Goal: Information Seeking & Learning: Check status

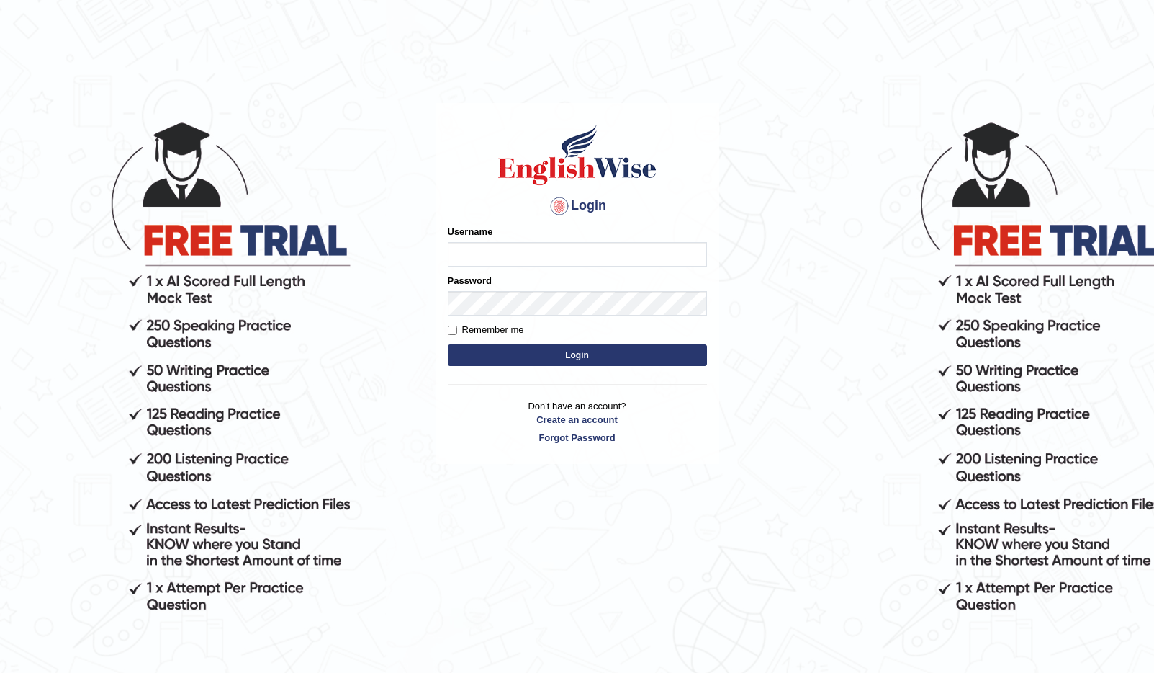
type input "Global_1234"
click at [520, 351] on button "Login" at bounding box center [577, 355] width 259 height 22
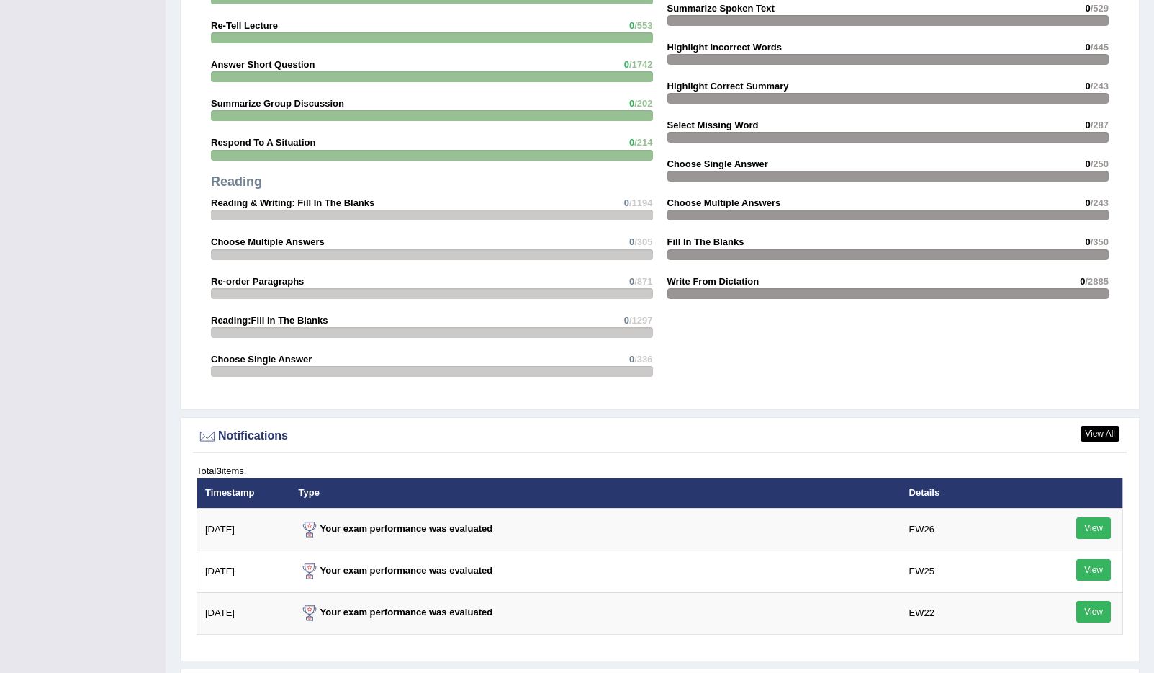
scroll to position [1576, 0]
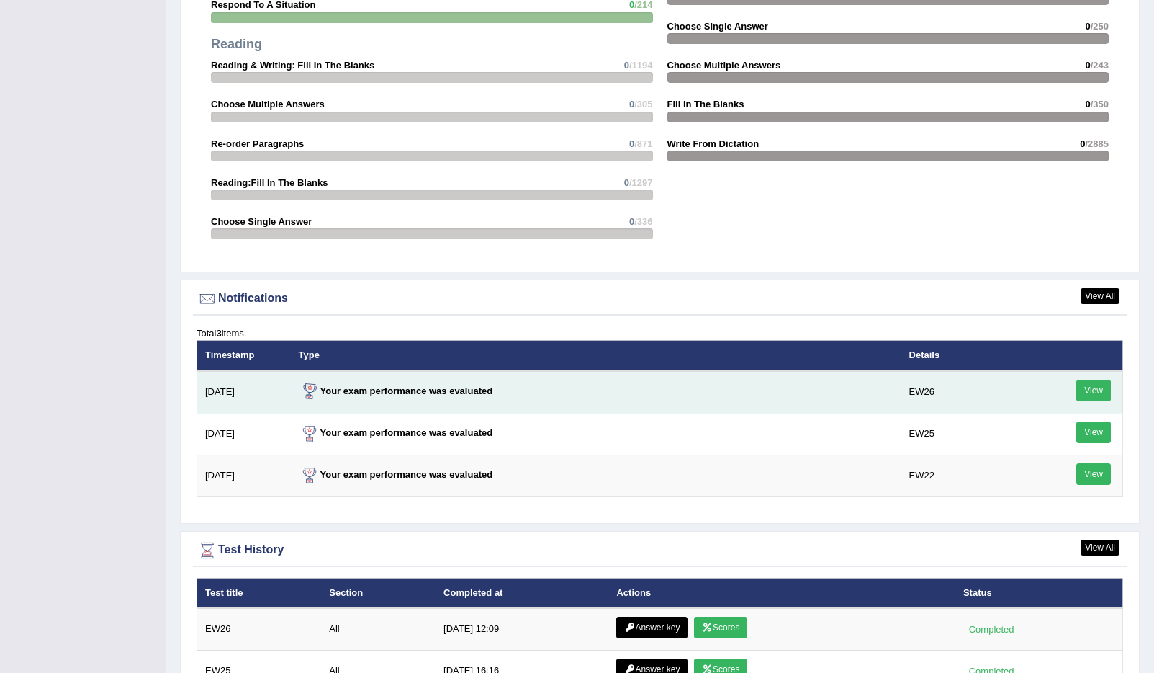
click at [262, 396] on td "9/17/25" at bounding box center [244, 392] width 94 height 42
click at [1099, 399] on link "View" at bounding box center [1093, 390] width 35 height 22
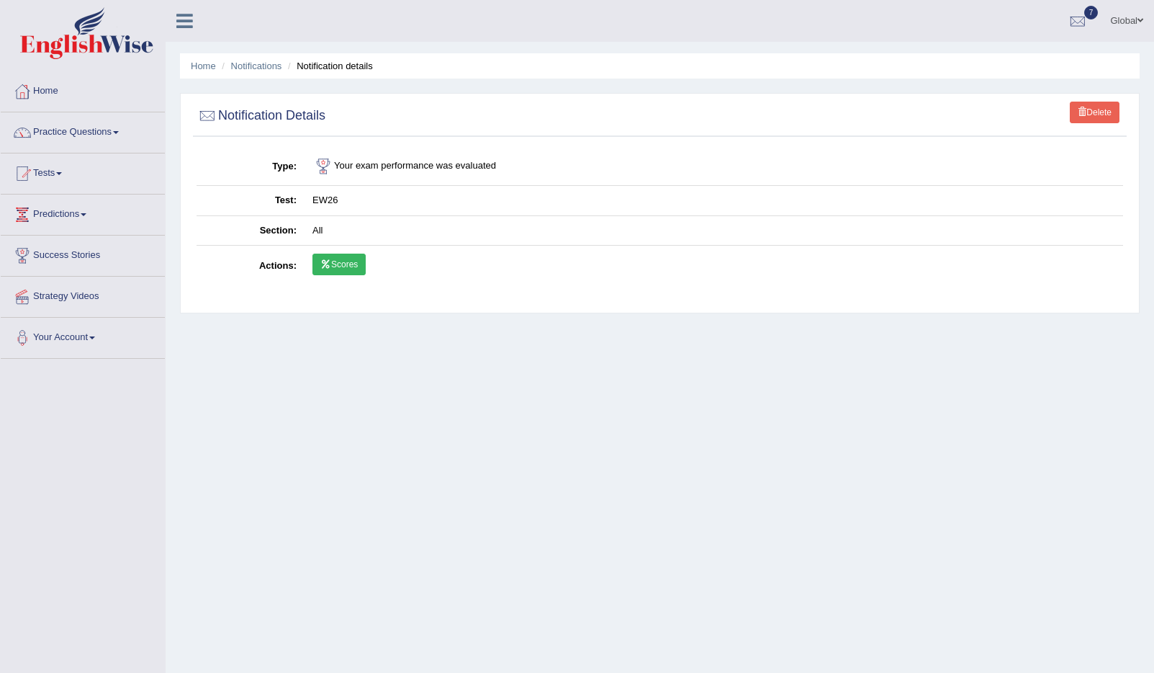
scroll to position [3, 0]
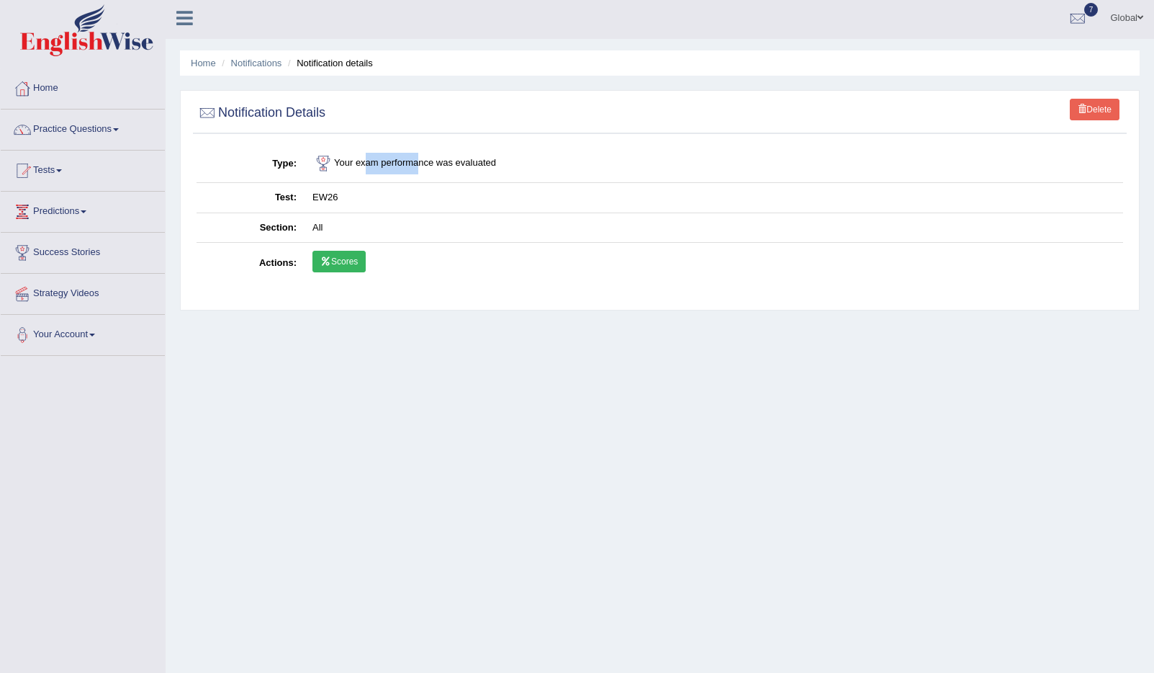
drag, startPoint x: 364, startPoint y: 168, endPoint x: 446, endPoint y: 158, distance: 82.6
click at [445, 157] on td "Your exam performance was evaluated" at bounding box center [714, 164] width 819 height 38
click at [446, 160] on td "Your exam performance was evaluated" at bounding box center [714, 164] width 819 height 38
click at [344, 262] on link "Scores" at bounding box center [339, 262] width 53 height 22
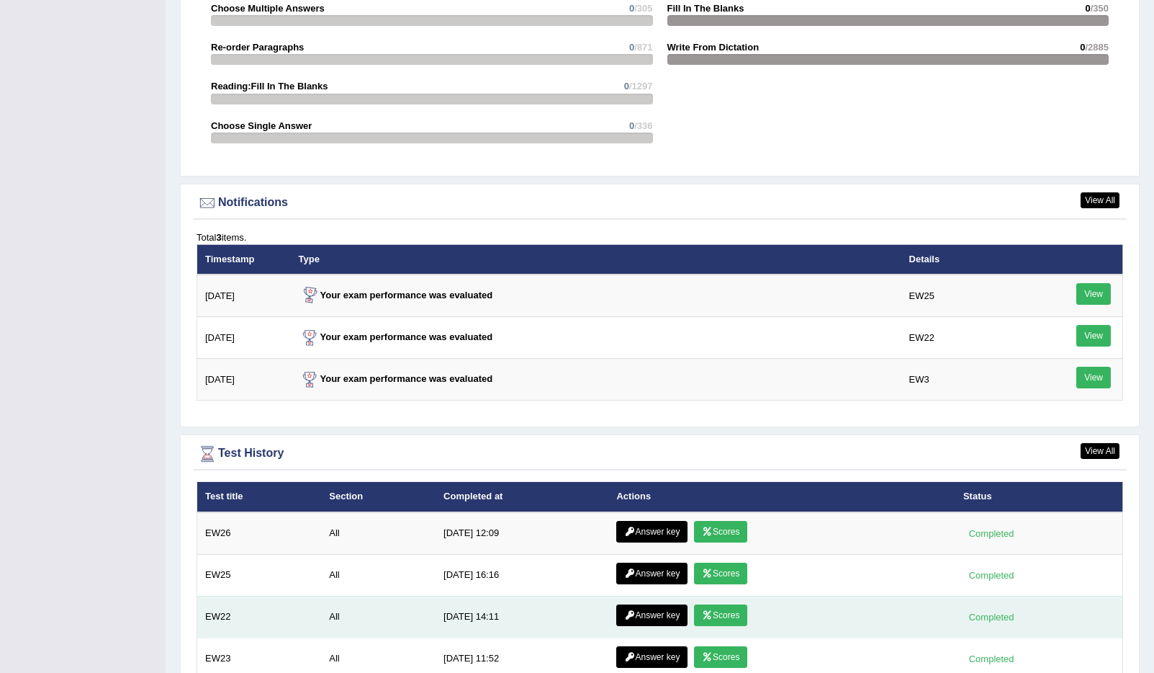
scroll to position [1583, 0]
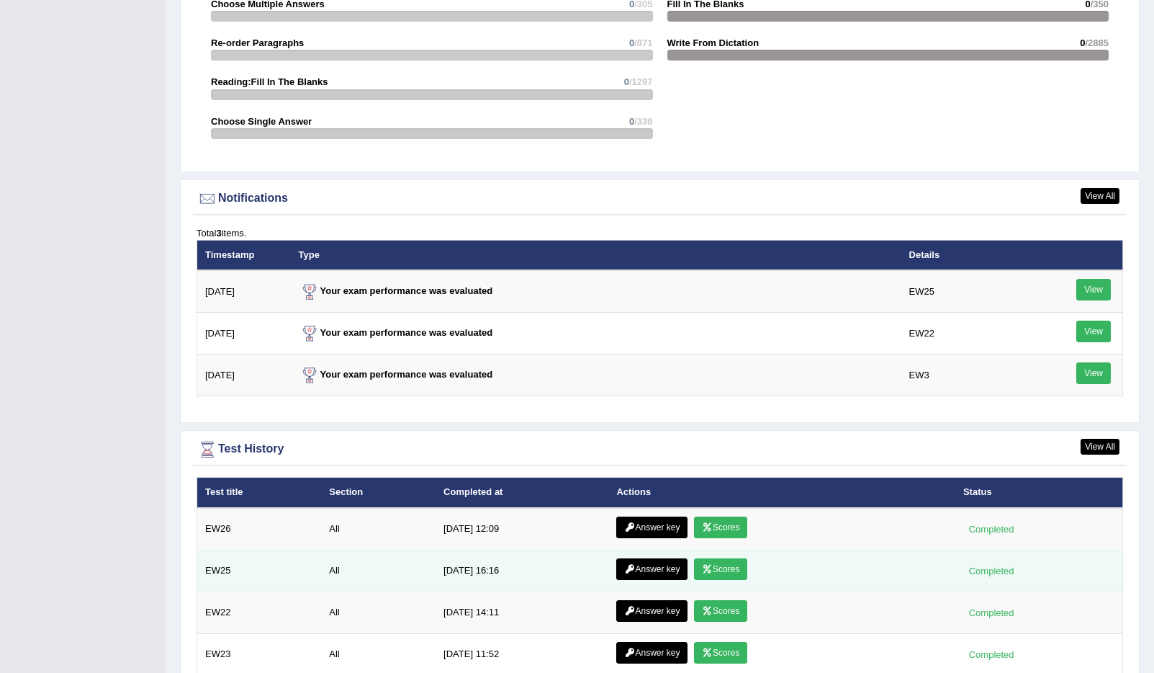
click at [716, 573] on link "Scores" at bounding box center [720, 569] width 53 height 22
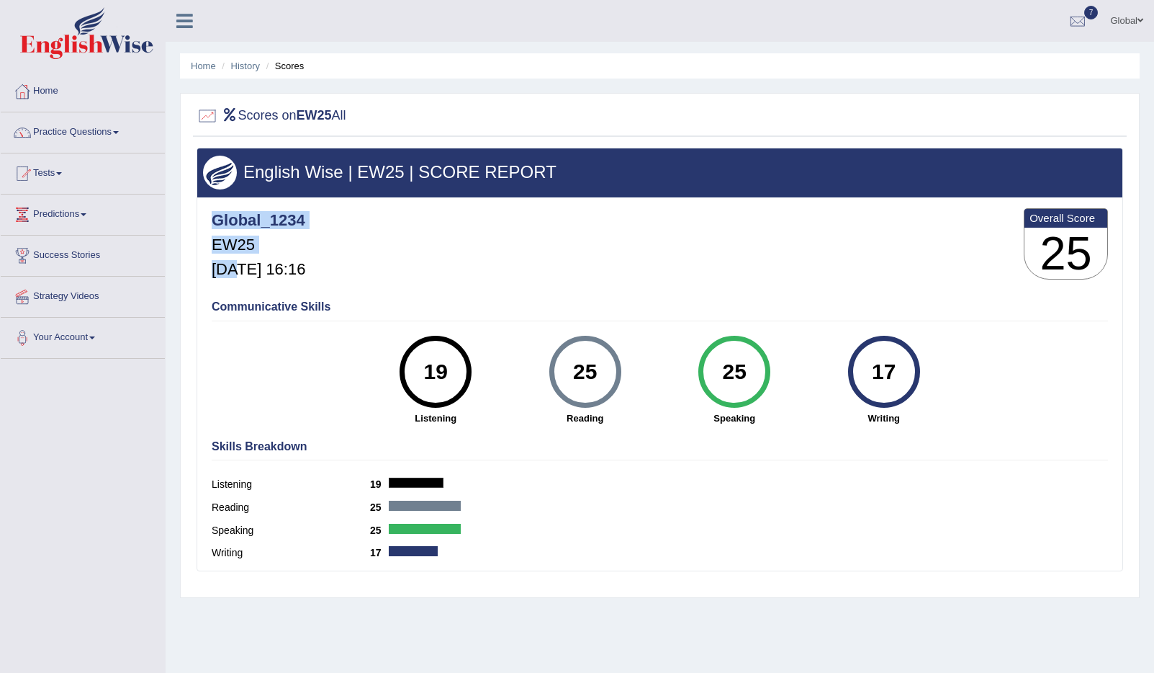
drag, startPoint x: 284, startPoint y: 276, endPoint x: 397, endPoint y: 277, distance: 112.3
click at [397, 277] on div "Global_1234 EW25 [DATE] 16:16 Overall Score 25" at bounding box center [660, 247] width 904 height 86
click at [467, 277] on div "Global_1234 EW25 [DATE] 16:16 Overall Score 25" at bounding box center [660, 247] width 904 height 86
